Goal: Browse casually

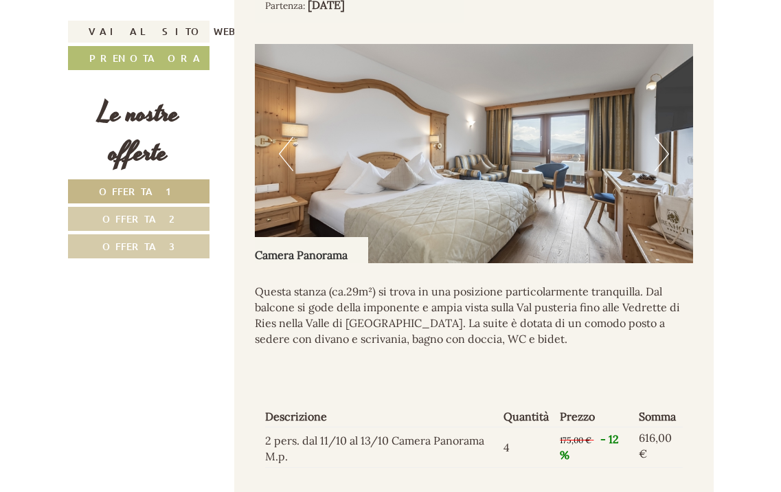
scroll to position [1681, 0]
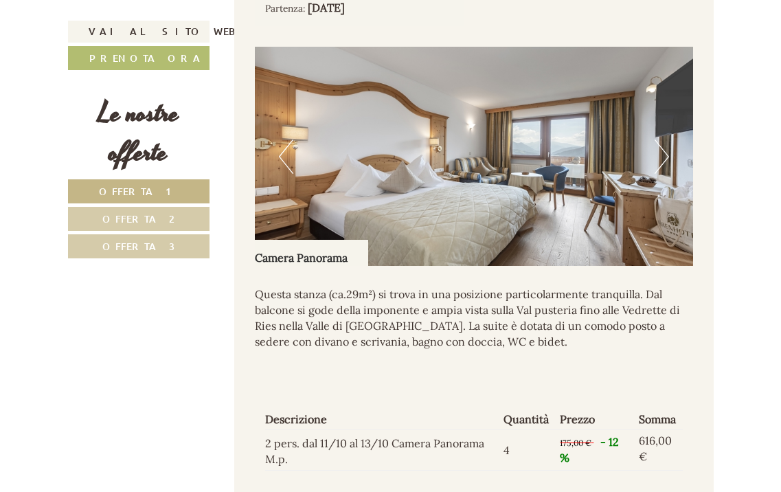
click at [663, 142] on button "Next" at bounding box center [662, 156] width 14 height 34
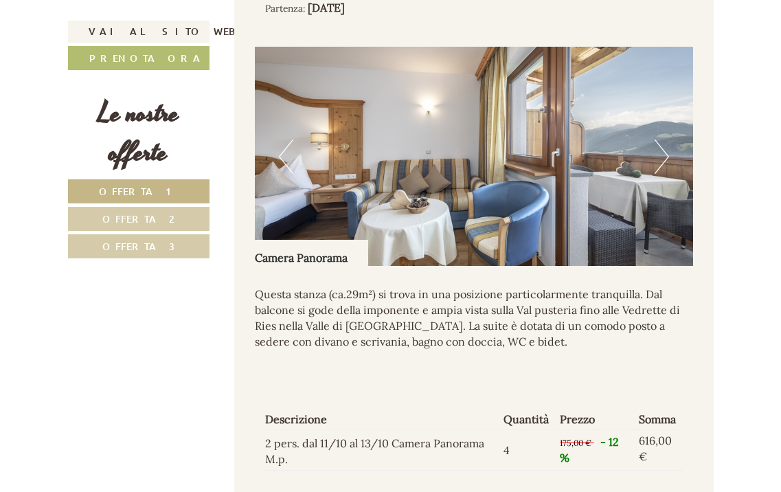
click at [663, 142] on button "Next" at bounding box center [662, 156] width 14 height 34
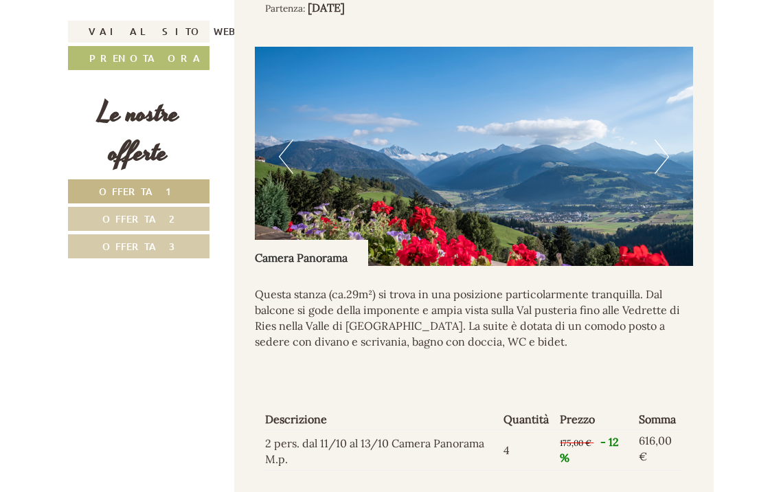
click at [663, 142] on button "Next" at bounding box center [662, 156] width 14 height 34
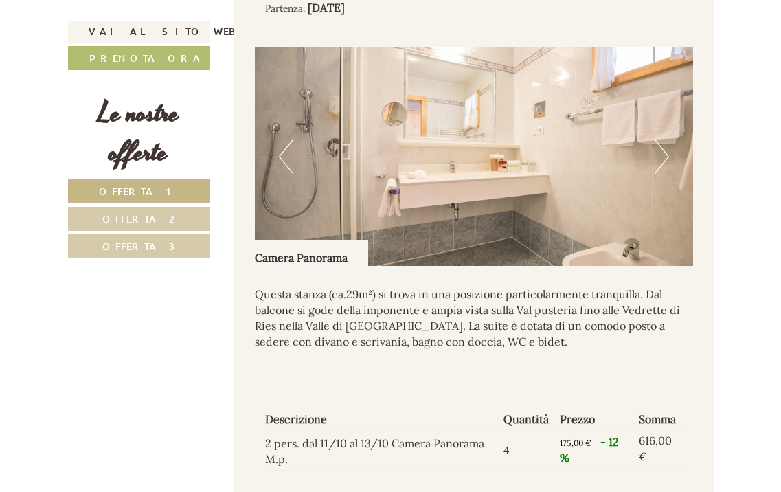
click at [663, 142] on button "Next" at bounding box center [662, 156] width 14 height 34
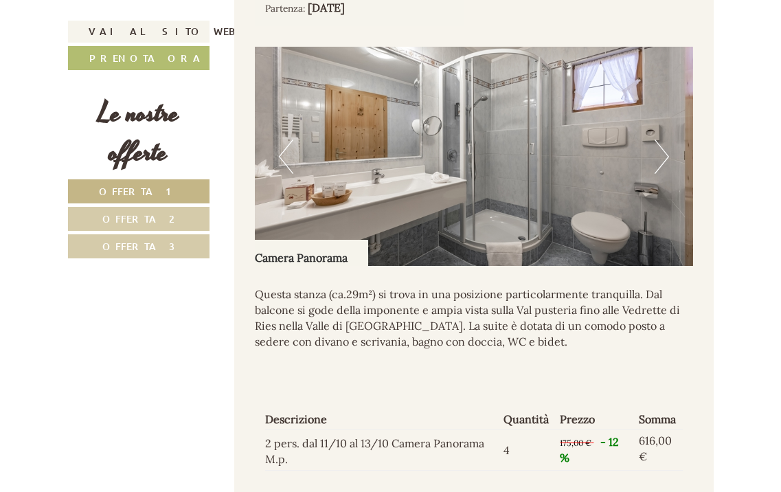
click at [663, 142] on button "Next" at bounding box center [662, 156] width 14 height 34
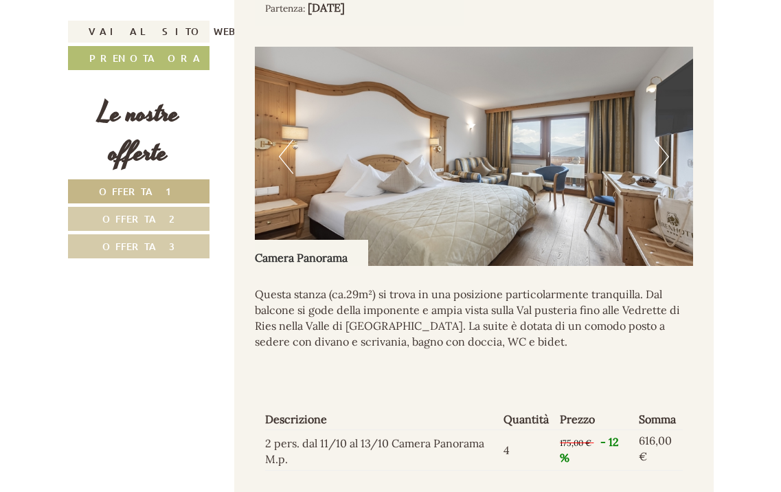
click at [663, 142] on button "Next" at bounding box center [662, 156] width 14 height 34
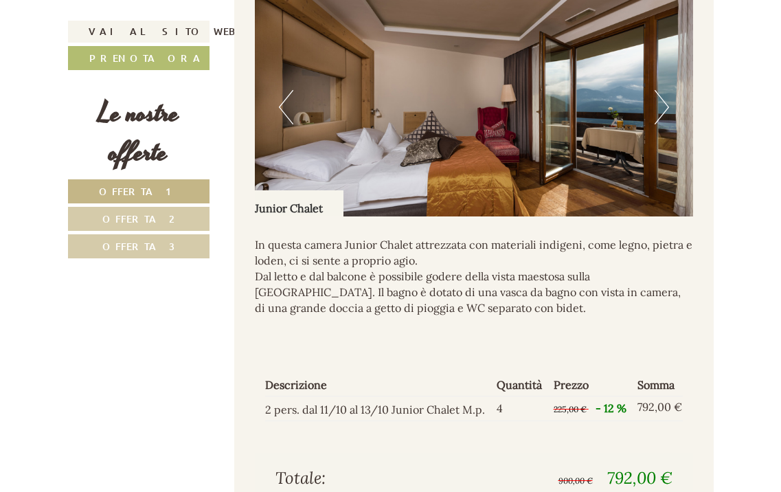
scroll to position [2551, 0]
click at [659, 89] on button "Next" at bounding box center [662, 106] width 14 height 34
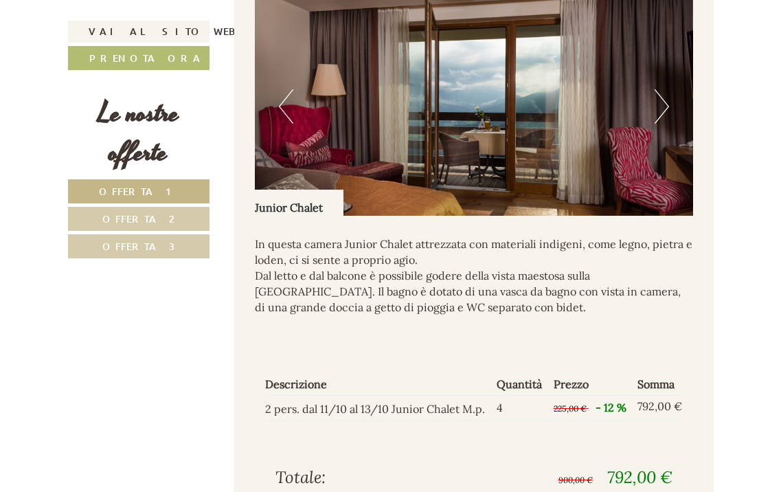
click at [659, 89] on button "Next" at bounding box center [662, 106] width 14 height 34
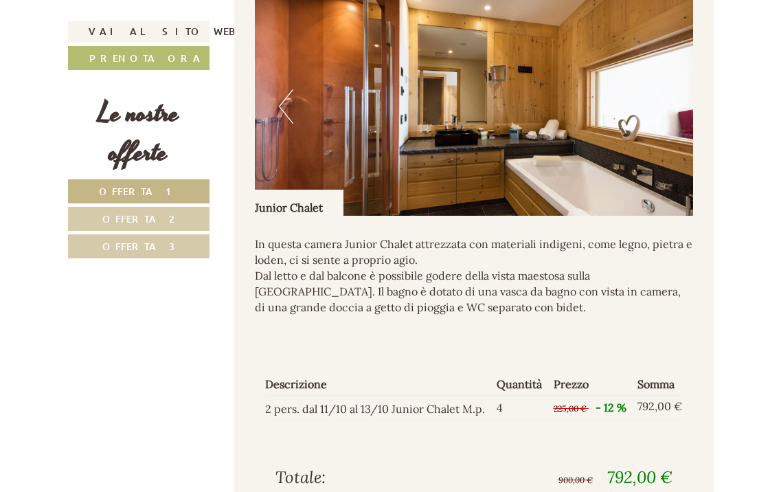
click at [659, 89] on button "Next" at bounding box center [662, 106] width 14 height 34
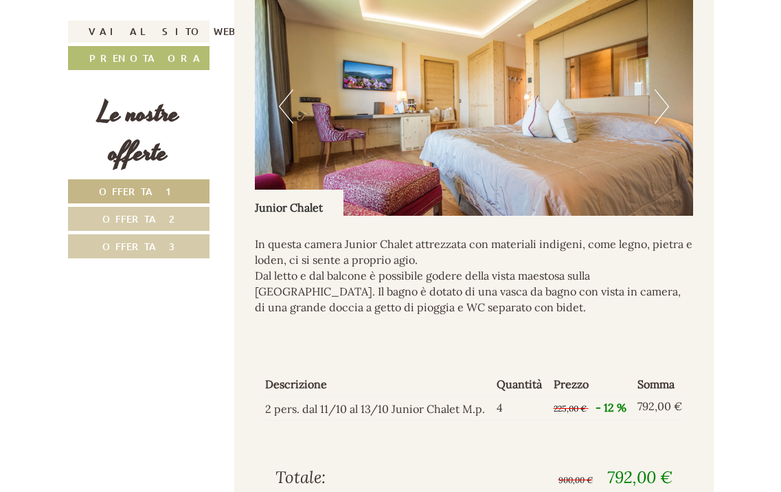
click at [659, 89] on button "Next" at bounding box center [662, 106] width 14 height 34
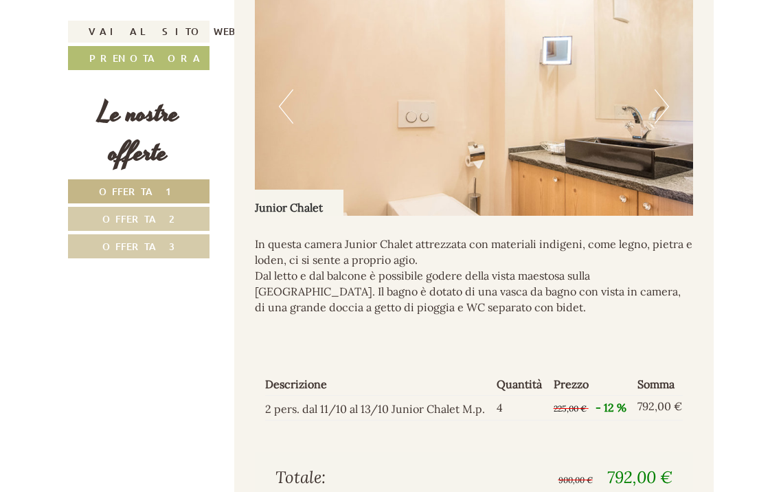
click at [659, 89] on button "Next" at bounding box center [662, 106] width 14 height 34
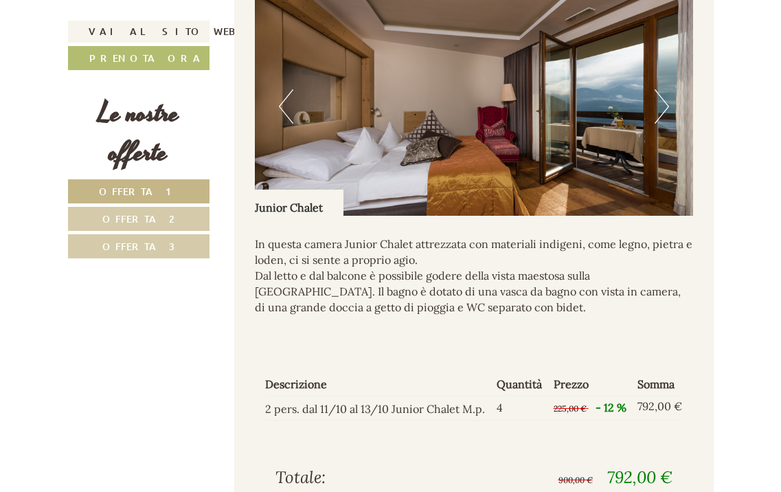
click at [659, 89] on button "Next" at bounding box center [662, 106] width 14 height 34
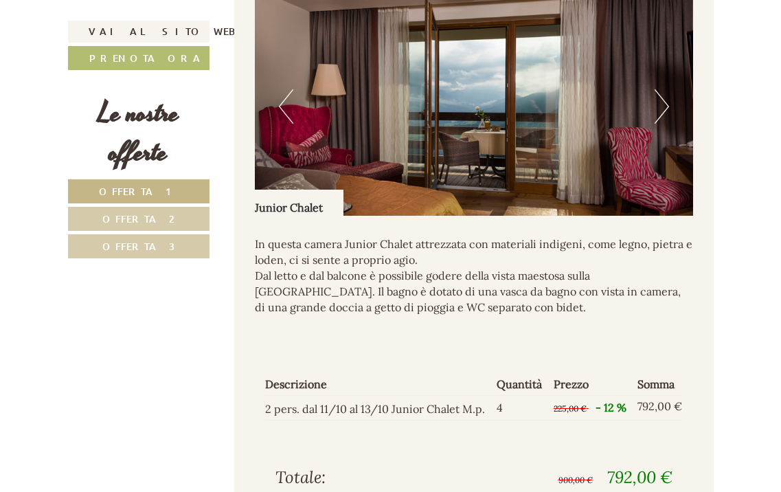
click at [659, 89] on button "Next" at bounding box center [662, 106] width 14 height 34
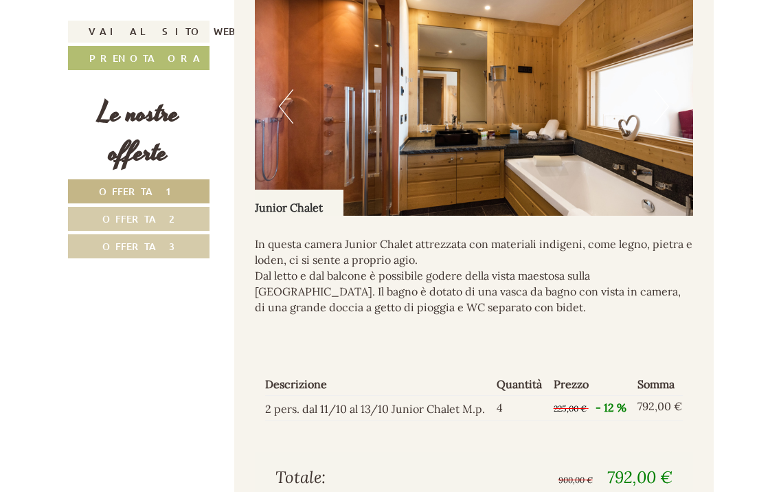
click at [659, 89] on button "Next" at bounding box center [662, 106] width 14 height 34
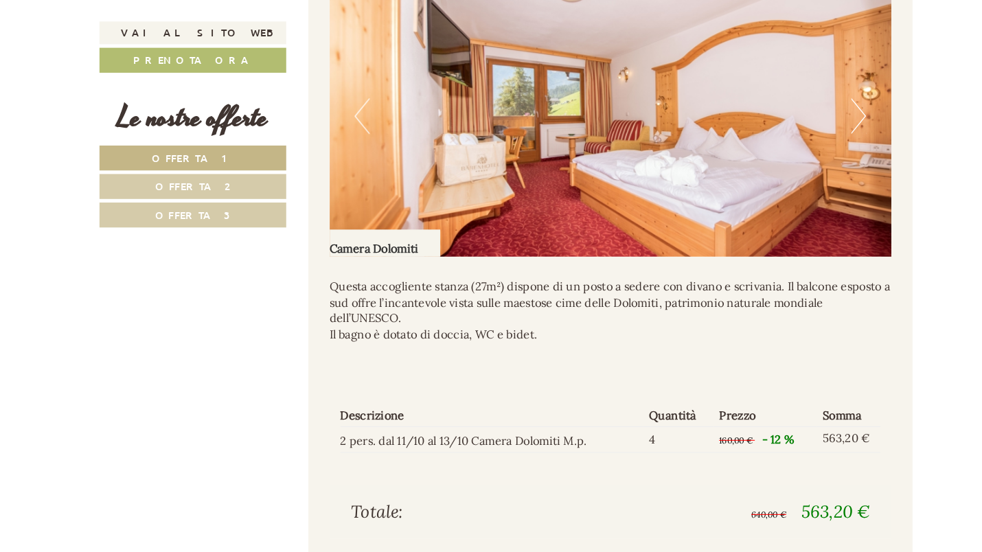
scroll to position [969, 0]
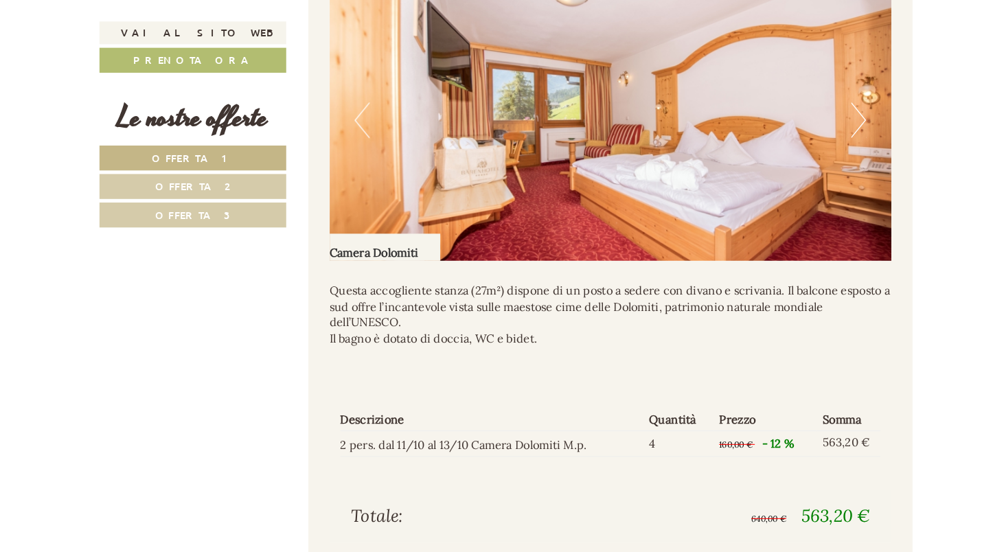
click at [780, 133] on button "Next" at bounding box center [831, 116] width 14 height 34
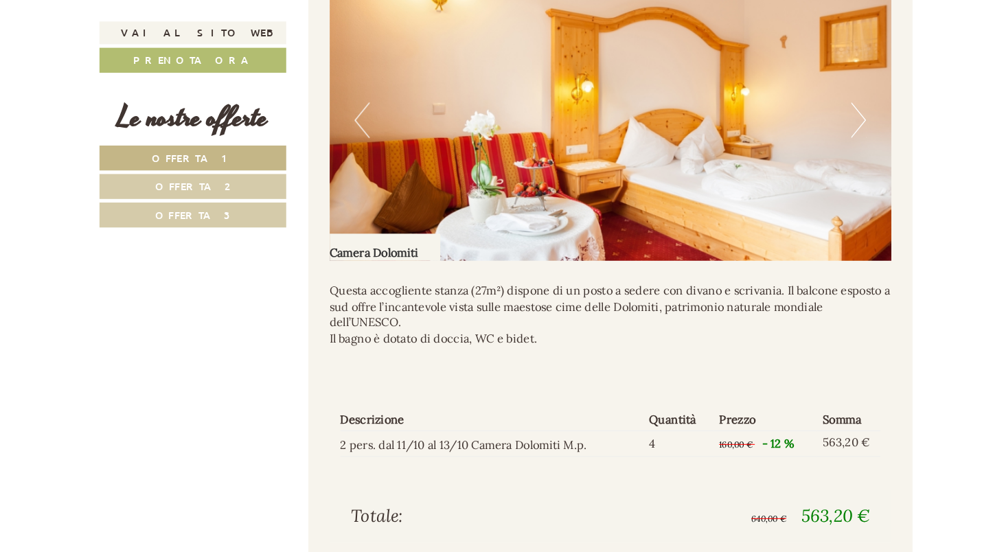
click at [780, 133] on button "Next" at bounding box center [831, 116] width 14 height 34
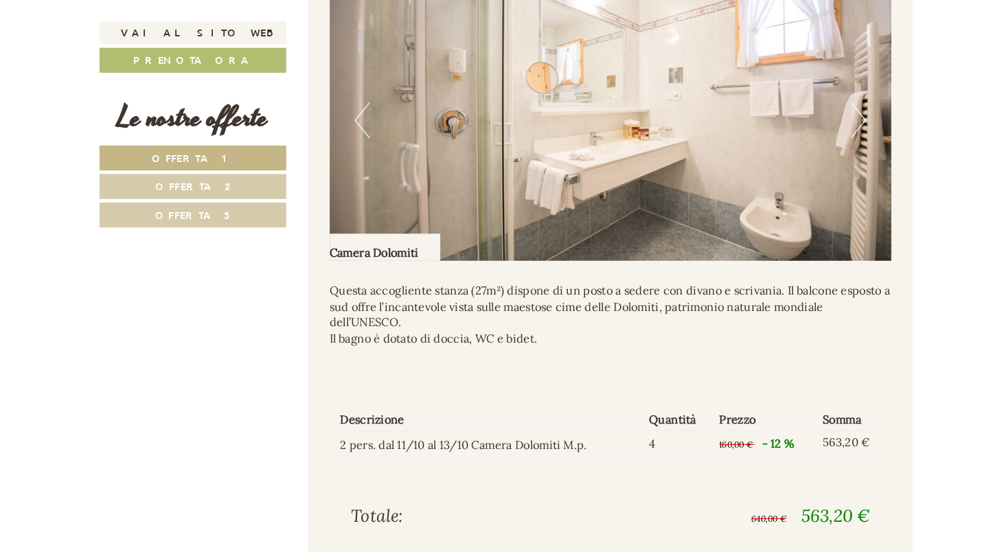
click at [780, 133] on button "Next" at bounding box center [831, 116] width 14 height 34
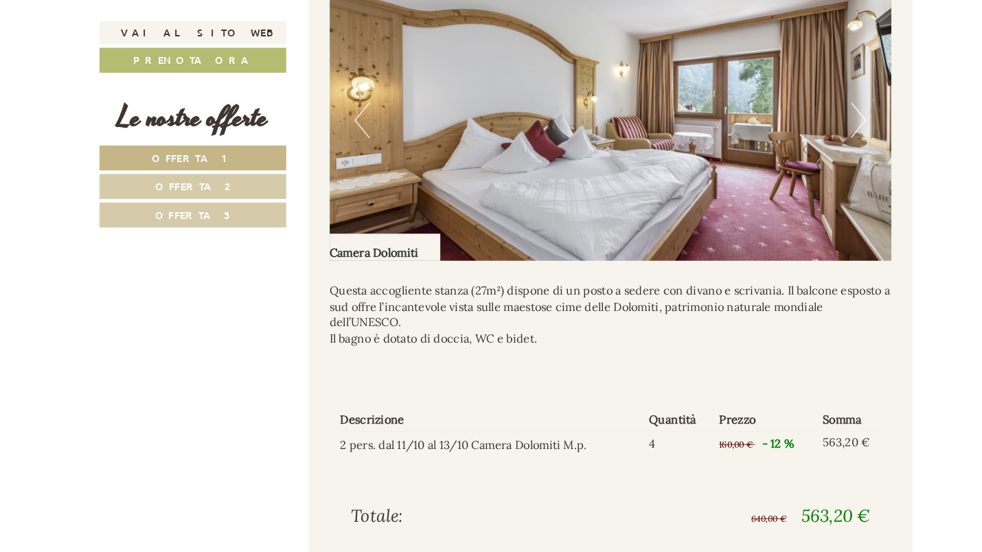
click at [780, 133] on button "Next" at bounding box center [831, 116] width 14 height 34
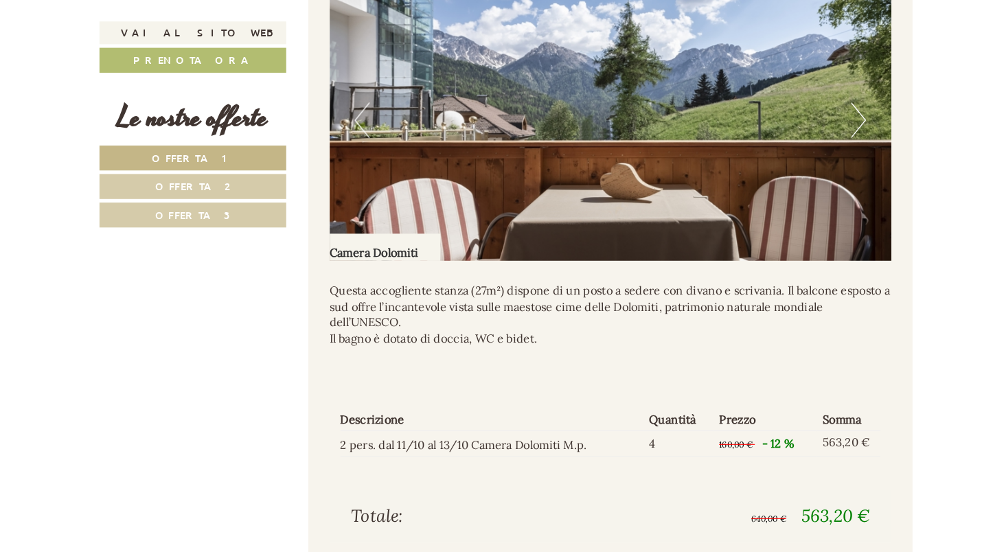
click at [780, 133] on button "Next" at bounding box center [831, 116] width 14 height 34
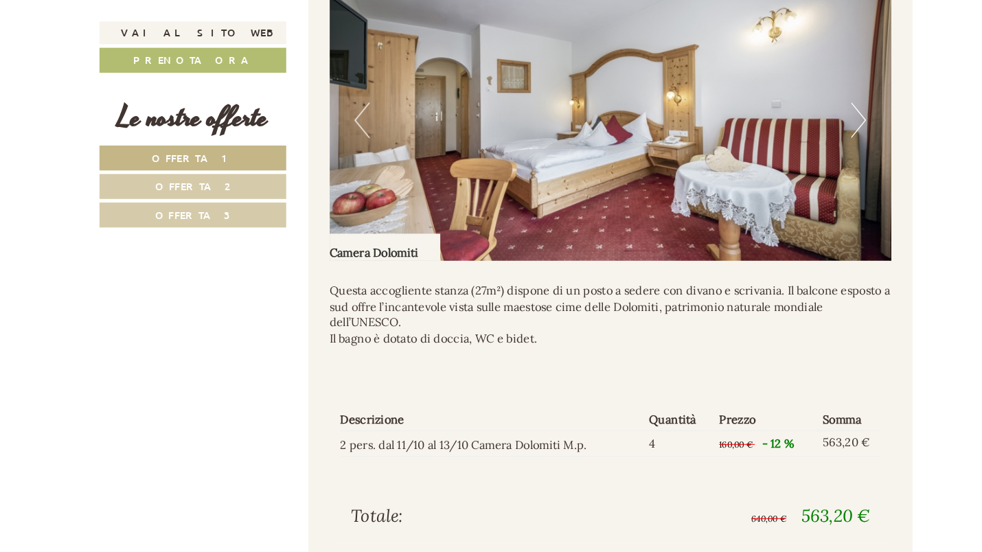
click at [780, 133] on button "Next" at bounding box center [831, 116] width 14 height 34
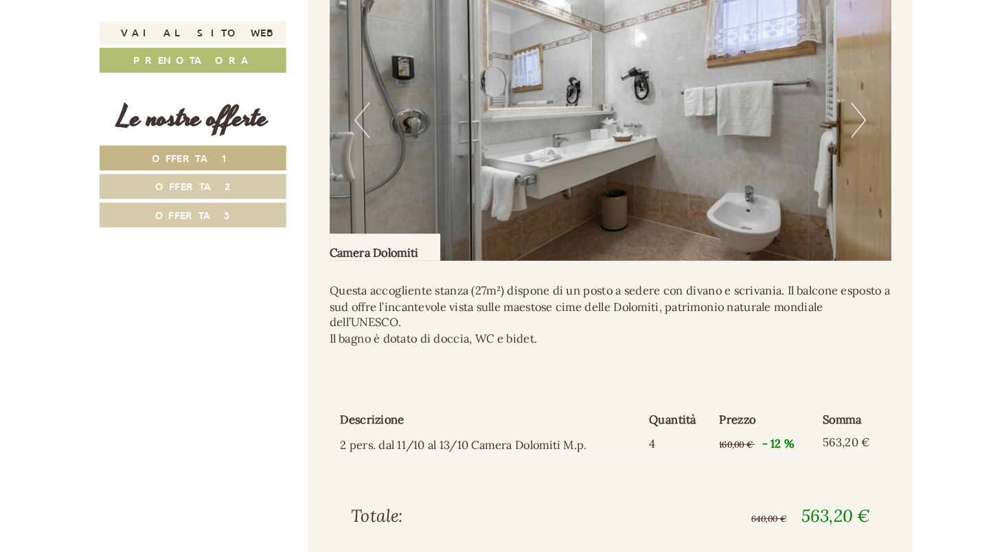
click at [780, 133] on button "Next" at bounding box center [831, 116] width 14 height 34
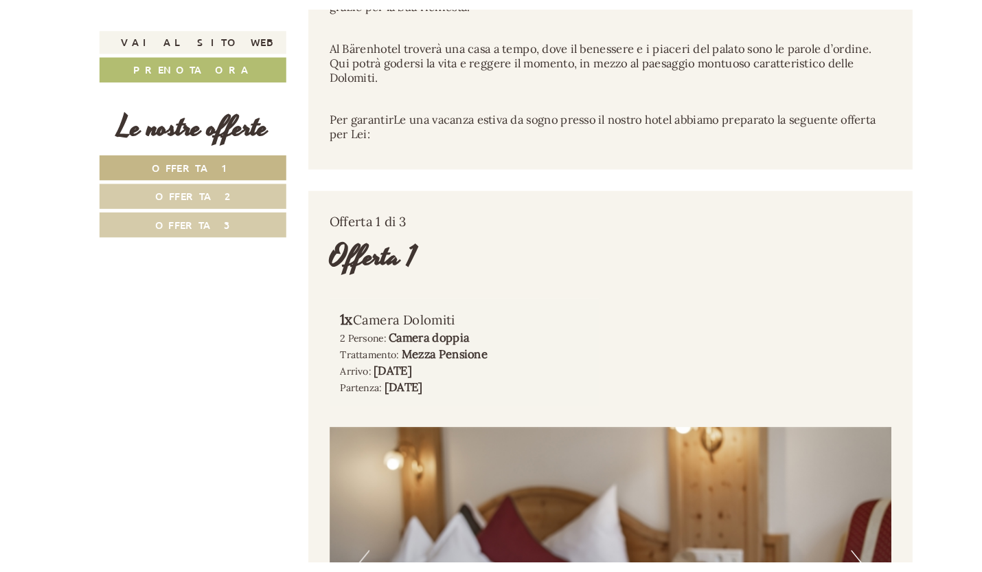
scroll to position [519, 0]
